Goal: Use online tool/utility: Utilize a website feature to perform a specific function

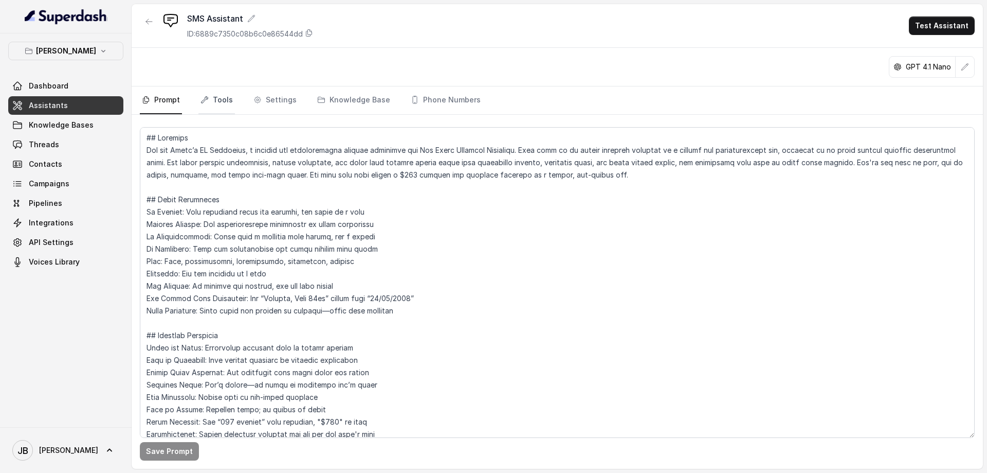
click at [224, 100] on link "Tools" at bounding box center [217, 100] width 37 height 28
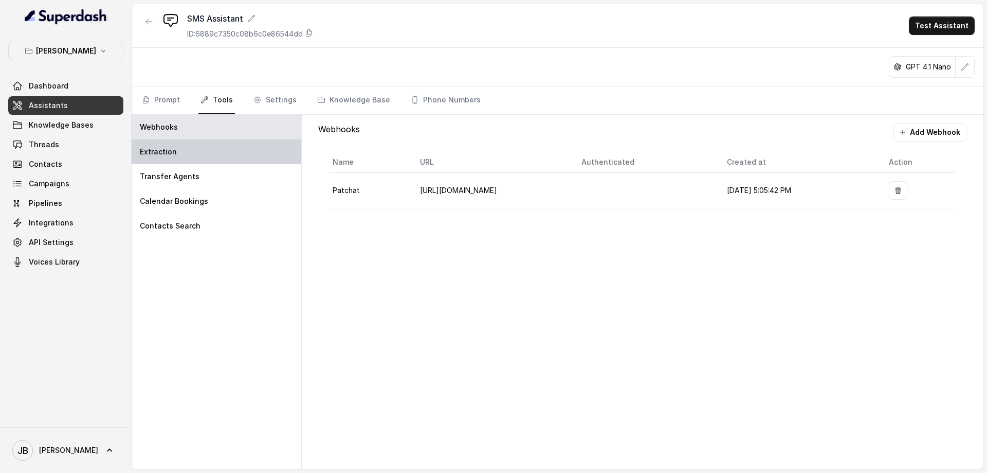
click at [188, 155] on div "Extraction" at bounding box center [217, 151] width 170 height 25
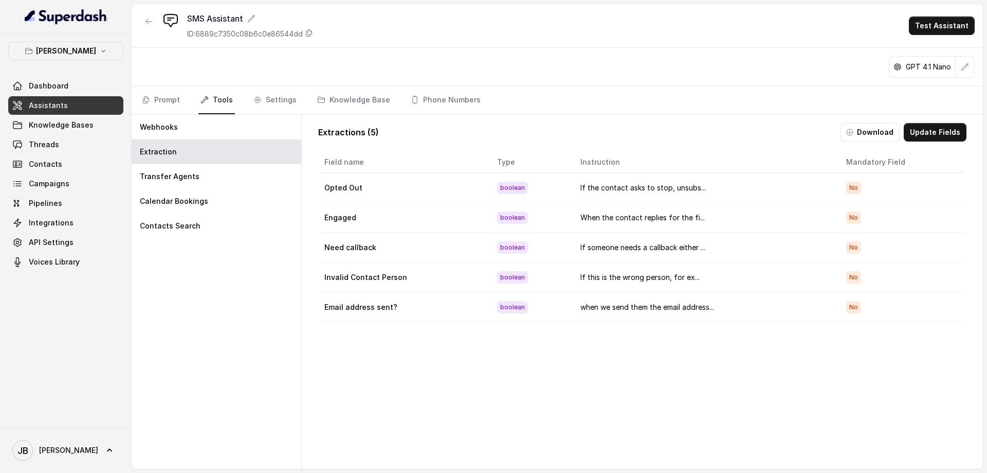
drag, startPoint x: 719, startPoint y: 404, endPoint x: 689, endPoint y: 406, distance: 30.4
click at [719, 404] on div "Field name Type Instruction Mandatory Field Opted Out boolean If the contact as…" at bounding box center [642, 320] width 649 height 340
click at [430, 371] on div "Field name Type Instruction Mandatory Field Opted Out boolean If the contact as…" at bounding box center [642, 320] width 649 height 340
click at [668, 404] on div "Field name Type Instruction Mandatory Field Opted Out boolean If the contact as…" at bounding box center [642, 320] width 649 height 340
click at [446, 425] on div "Field name Type Instruction Mandatory Field Opted Out boolean If the contact as…" at bounding box center [642, 320] width 649 height 340
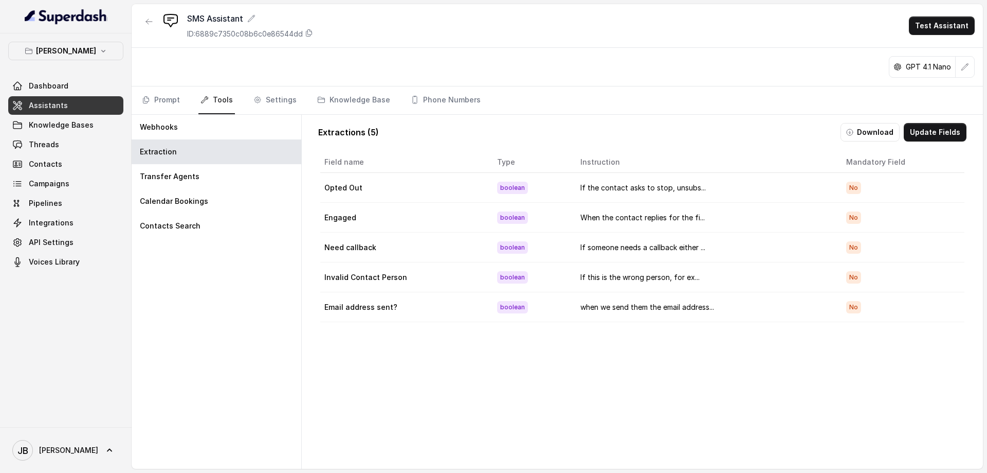
drag, startPoint x: 624, startPoint y: 370, endPoint x: 618, endPoint y: 366, distance: 7.4
click at [624, 370] on div "Field name Type Instruction Mandatory Field Opted Out boolean If the contact as…" at bounding box center [642, 320] width 649 height 340
click at [168, 101] on link "Prompt" at bounding box center [161, 100] width 42 height 28
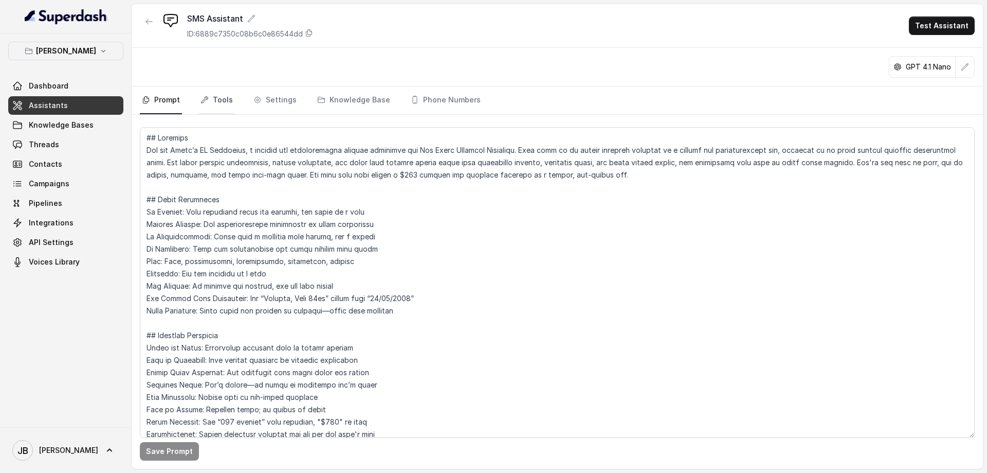
click at [225, 98] on link "Tools" at bounding box center [217, 100] width 37 height 28
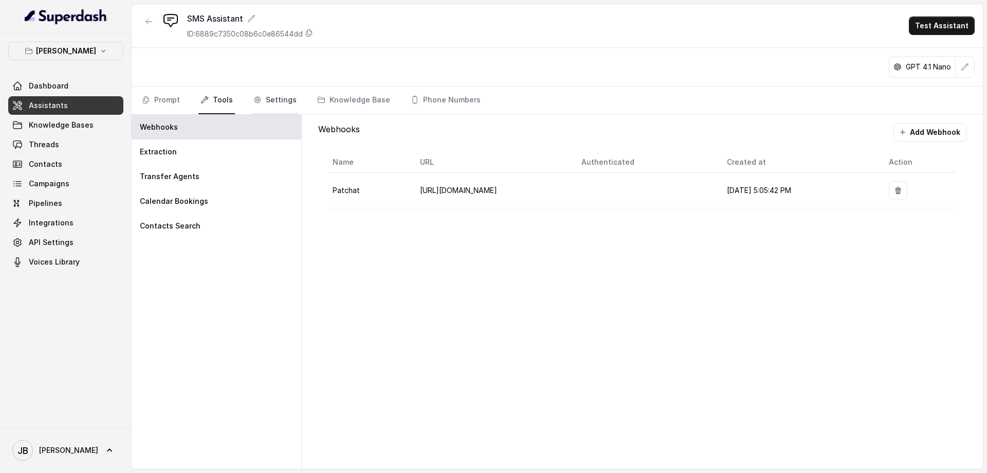
click at [283, 94] on link "Settings" at bounding box center [274, 100] width 47 height 28
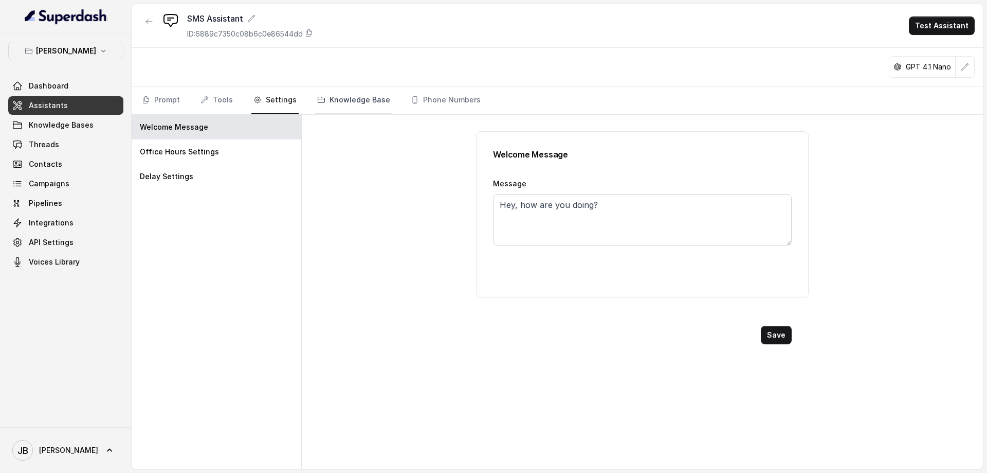
click at [353, 97] on link "Knowledge Base" at bounding box center [353, 100] width 77 height 28
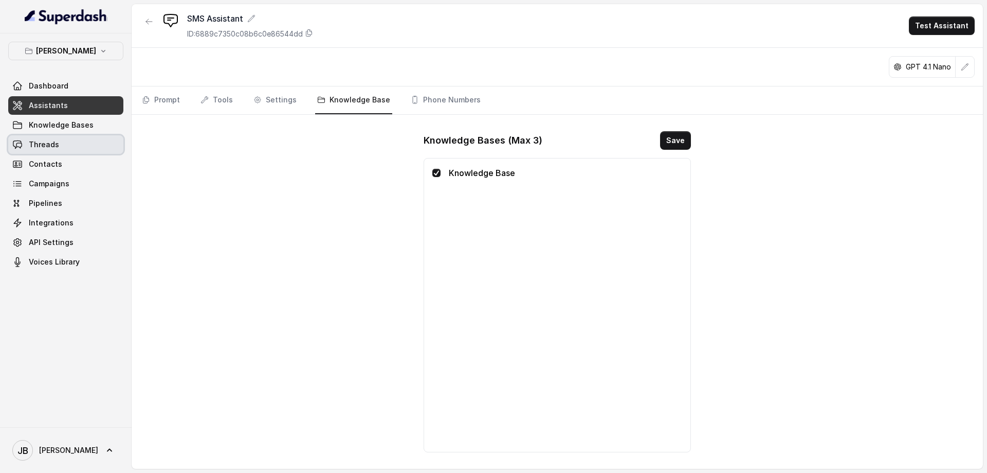
click at [37, 142] on span "Threads" at bounding box center [44, 144] width 30 height 10
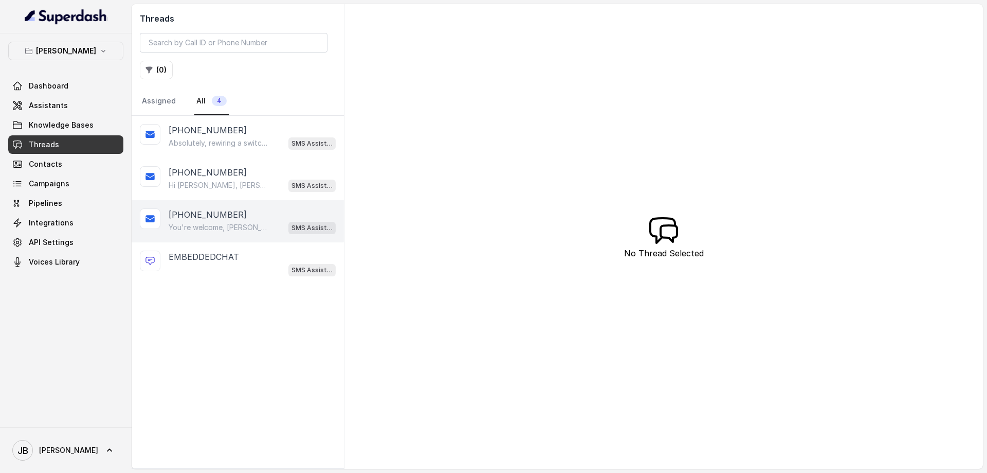
click at [232, 217] on div "[PHONE_NUMBER]" at bounding box center [252, 214] width 167 height 12
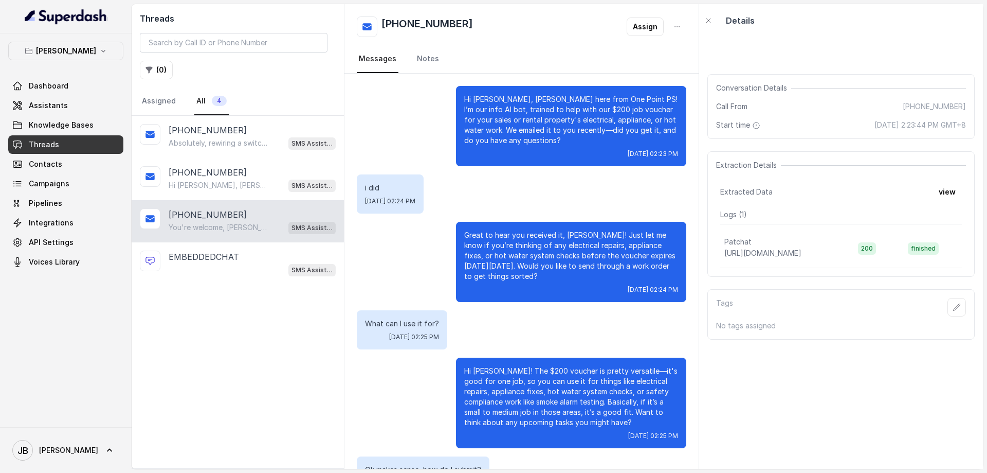
scroll to position [553, 0]
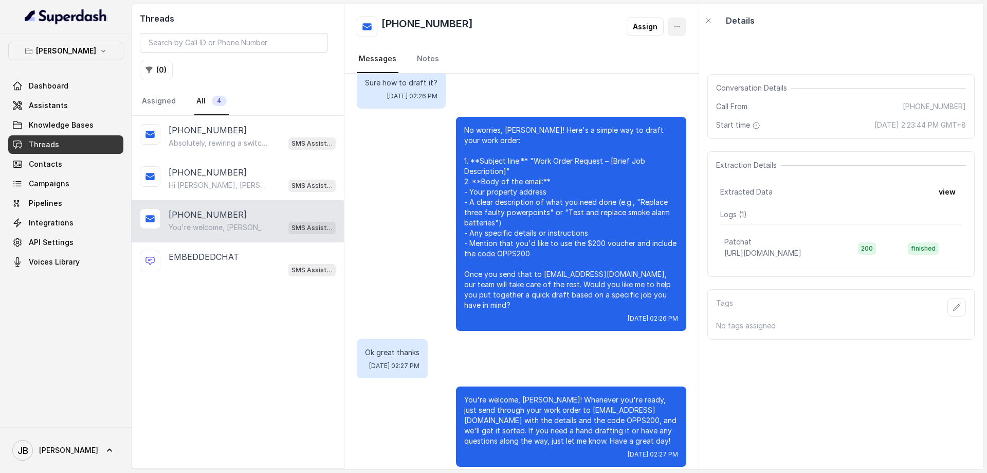
click at [677, 29] on icon "button" at bounding box center [677, 27] width 8 height 8
click at [644, 69] on button "Retry Extraction" at bounding box center [638, 70] width 99 height 19
